Goal: Information Seeking & Learning: Check status

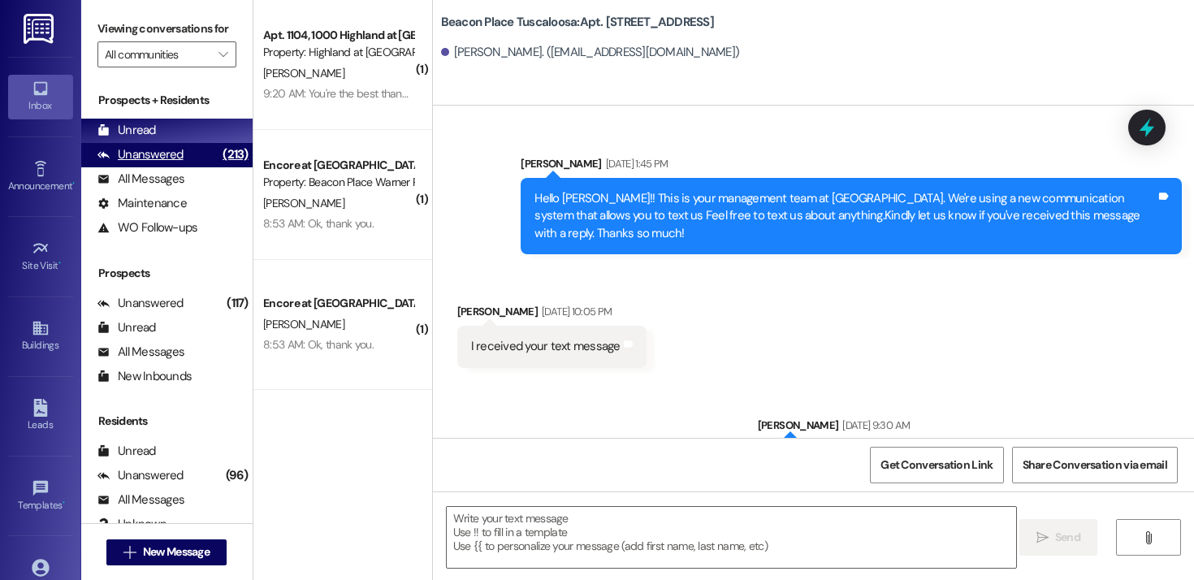
scroll to position [63275, 0]
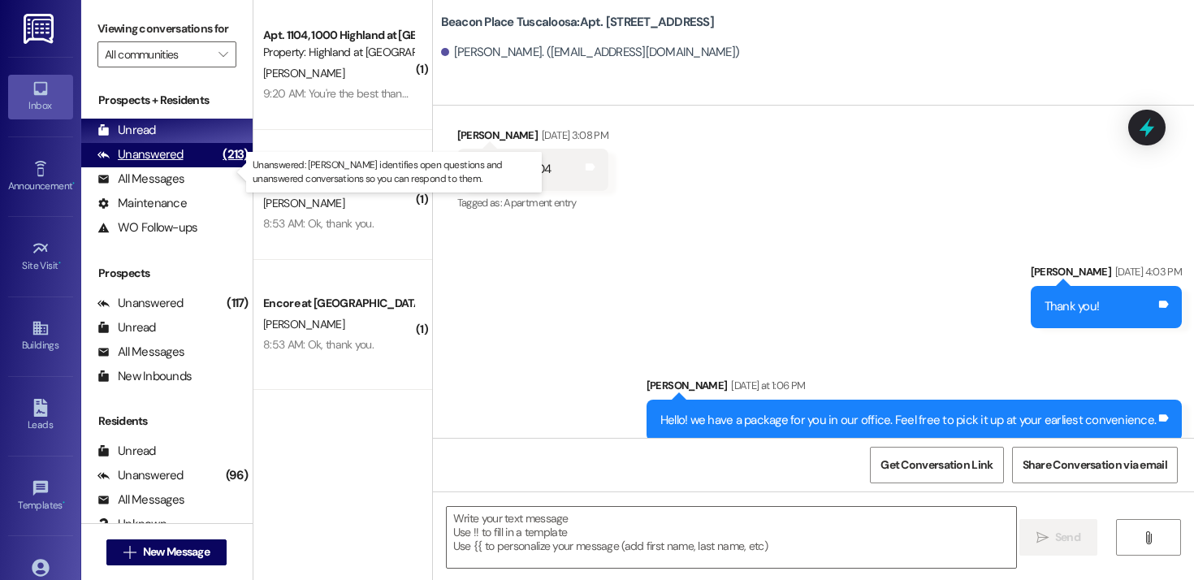
click at [172, 163] on div "Unanswered" at bounding box center [140, 154] width 86 height 17
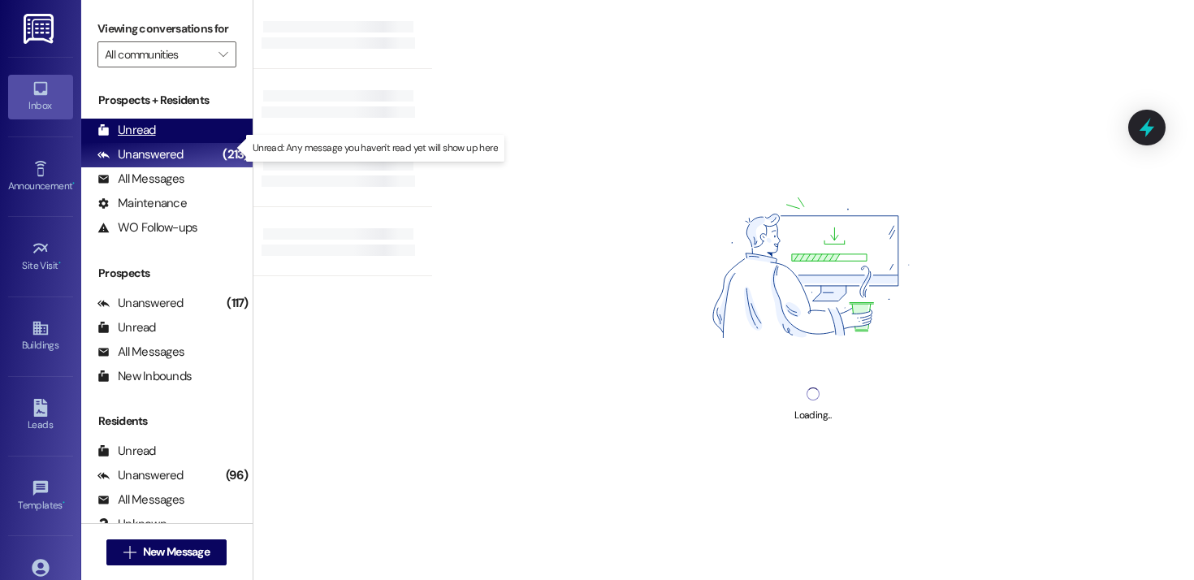
click at [136, 139] on div "Unread" at bounding box center [126, 130] width 58 height 17
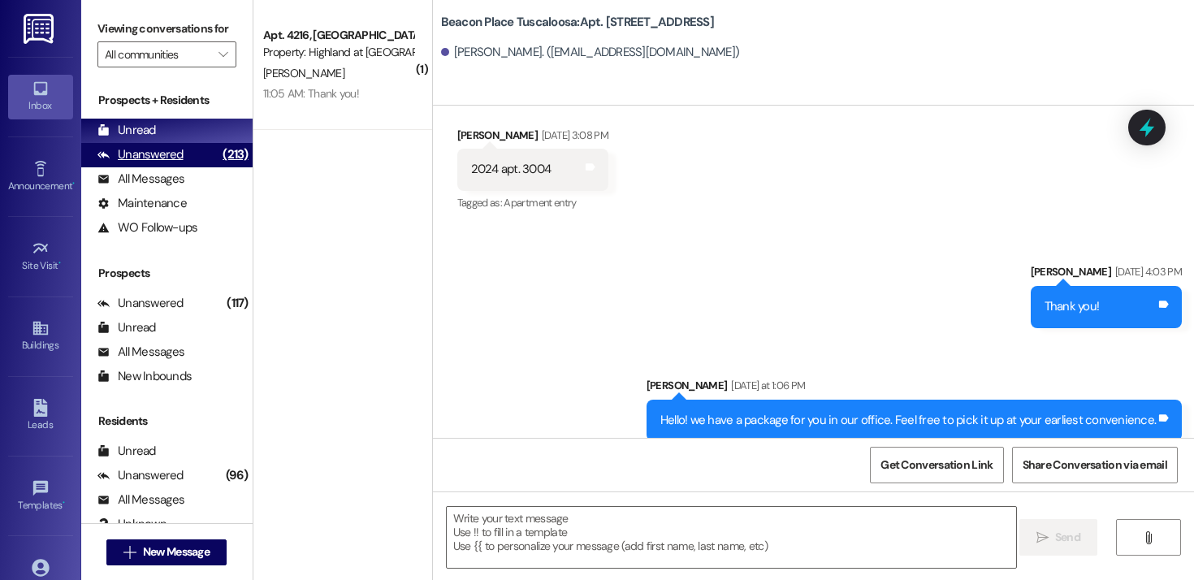
click at [144, 163] on div "Unanswered" at bounding box center [140, 154] width 86 height 17
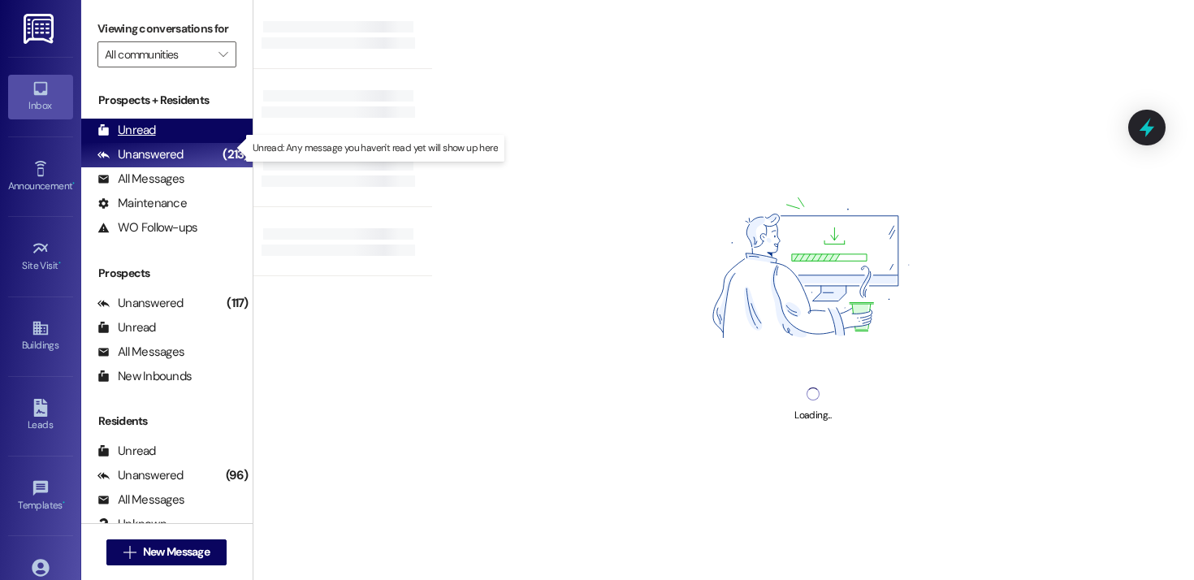
click at [169, 143] on div "Unread (0)" at bounding box center [166, 131] width 171 height 24
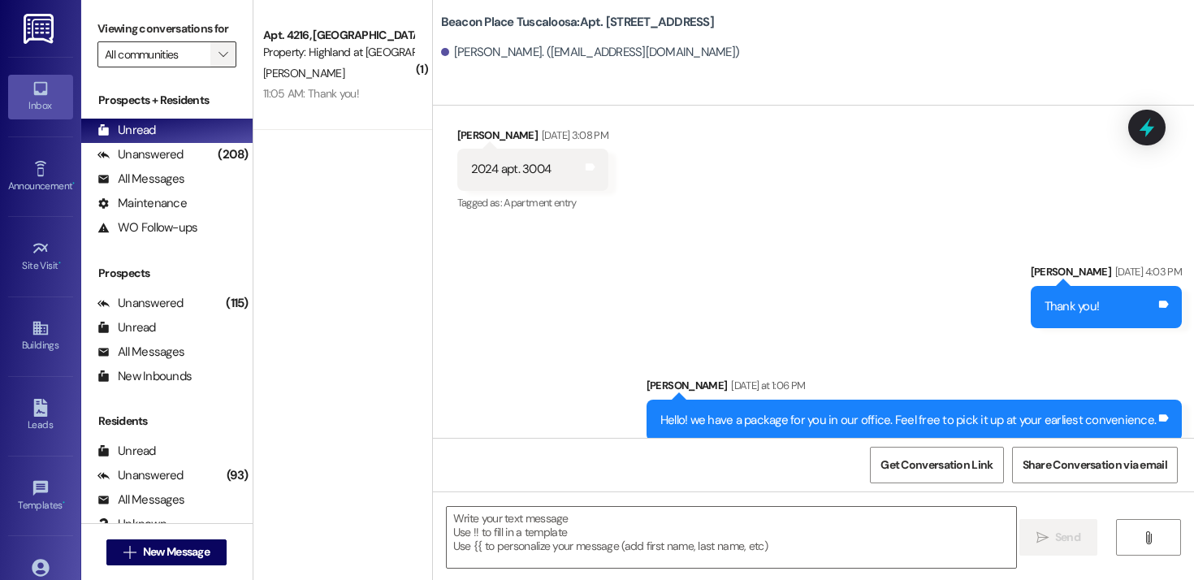
click at [218, 61] on icon "" at bounding box center [222, 54] width 9 height 13
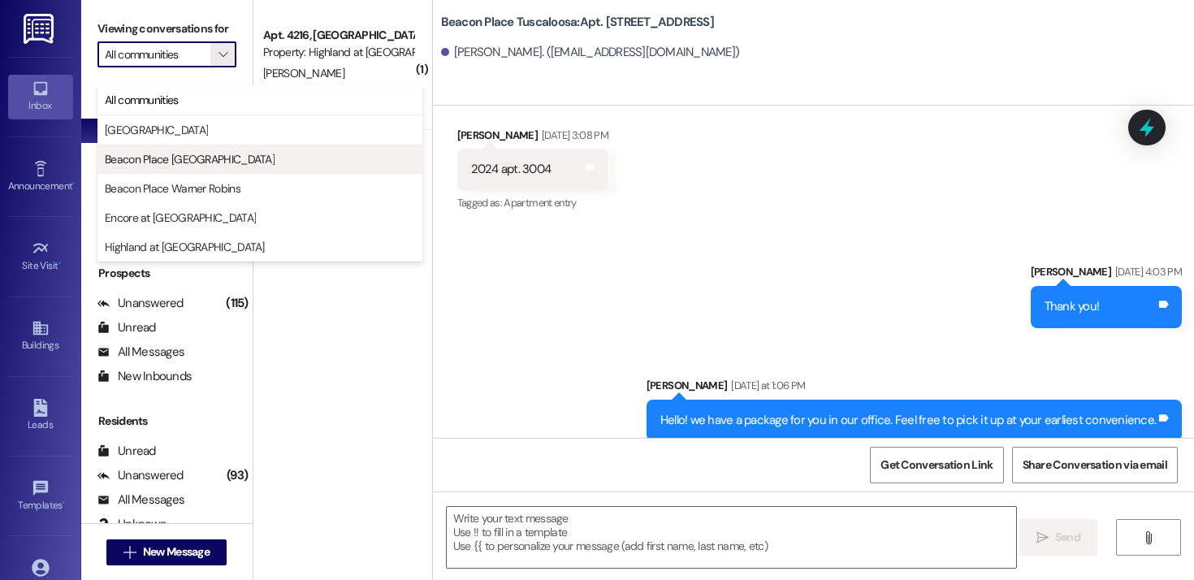
click at [189, 166] on span "Beacon Place [GEOGRAPHIC_DATA]" at bounding box center [190, 159] width 170 height 16
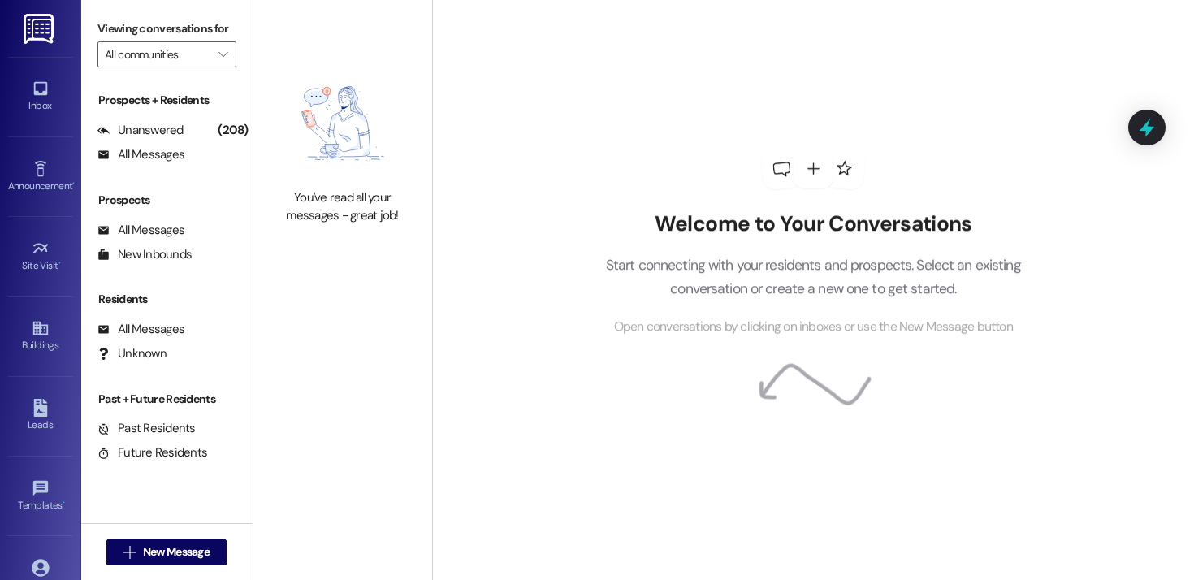
type input "Beacon Place [GEOGRAPHIC_DATA]"
